Goal: Information Seeking & Learning: Learn about a topic

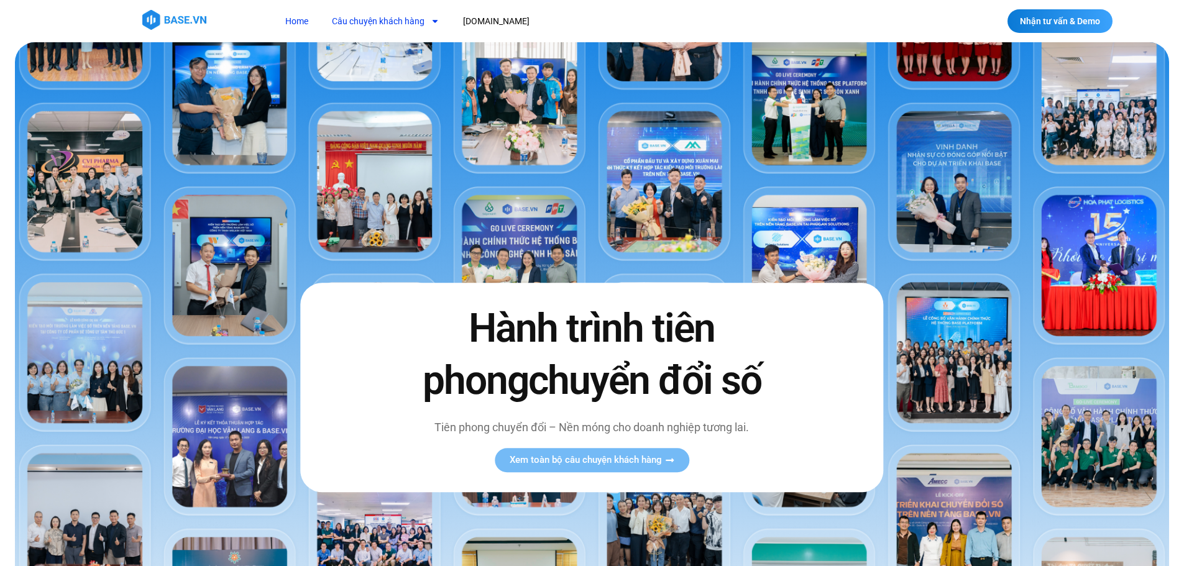
click at [366, 23] on link "Câu chuyện khách hàng" at bounding box center [386, 21] width 126 height 23
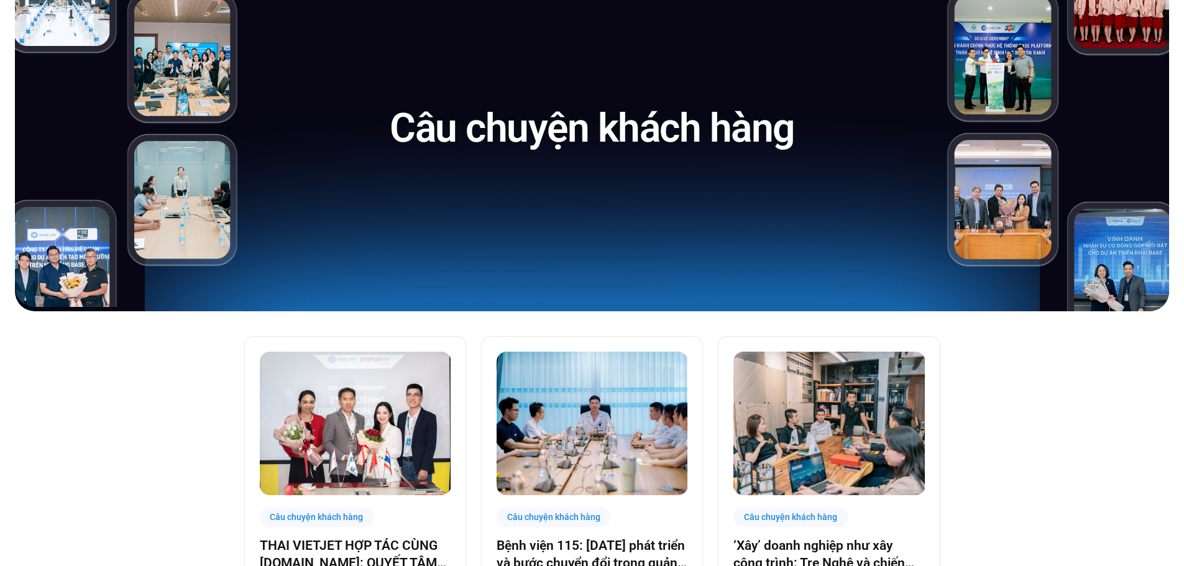
scroll to position [311, 0]
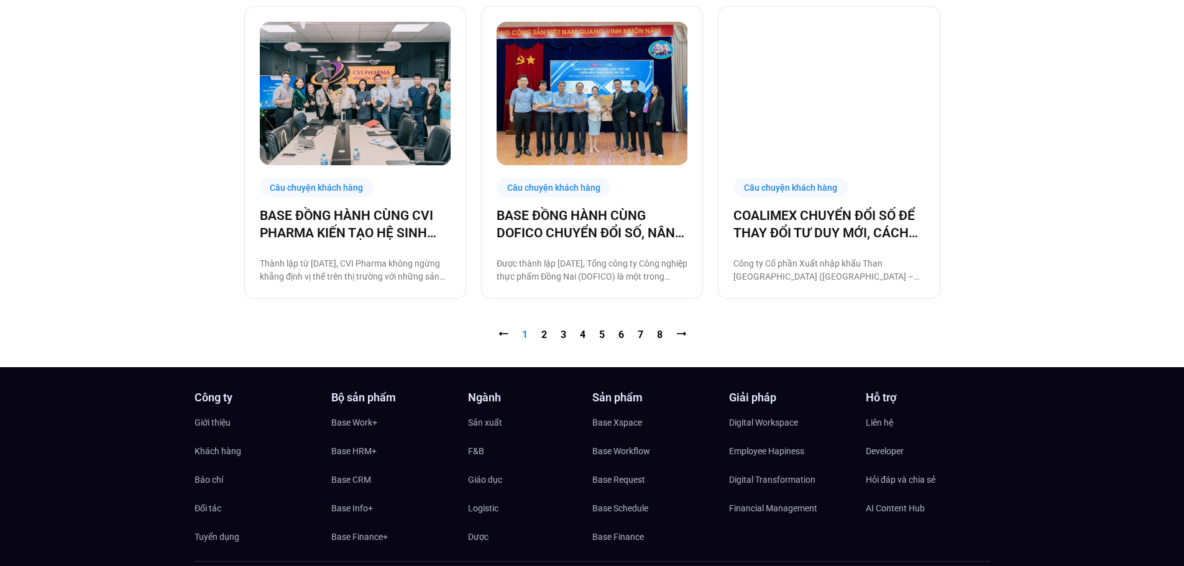
scroll to position [1367, 0]
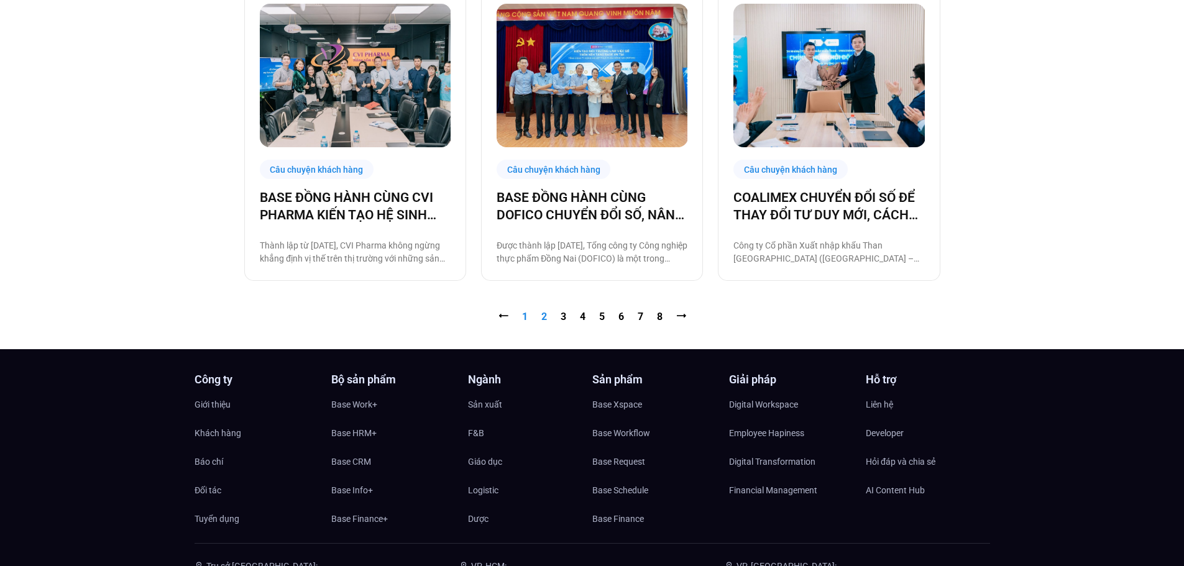
click at [543, 317] on link "Trang 2" at bounding box center [544, 317] width 6 height 12
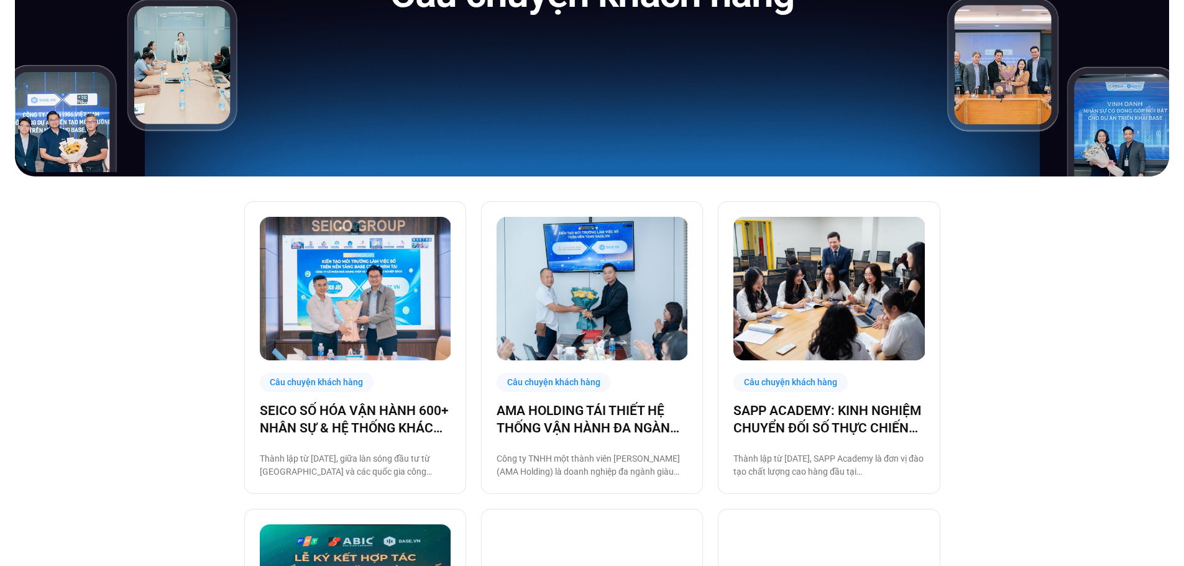
scroll to position [249, 0]
